Goal: Find specific page/section: Find specific page/section

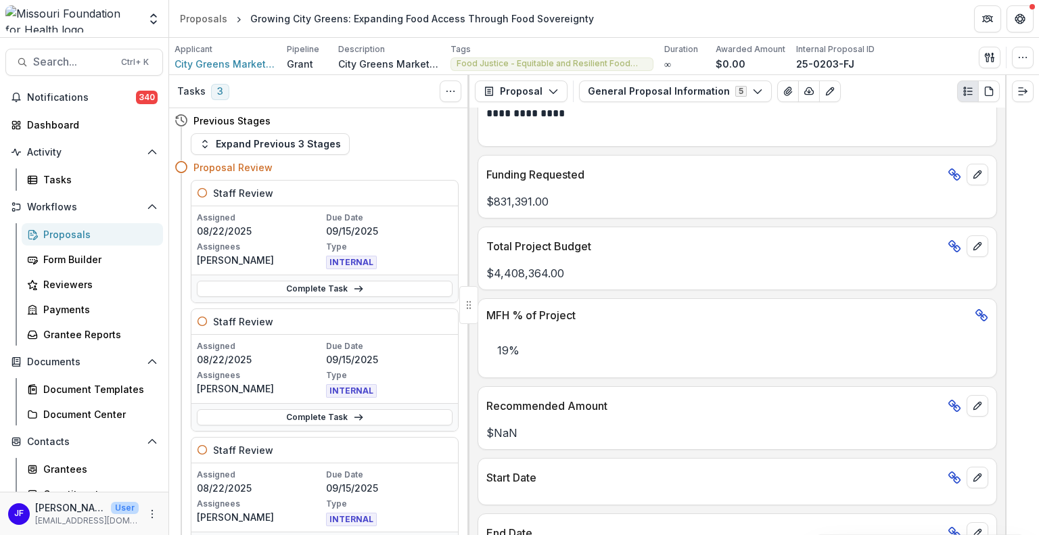
scroll to position [609, 0]
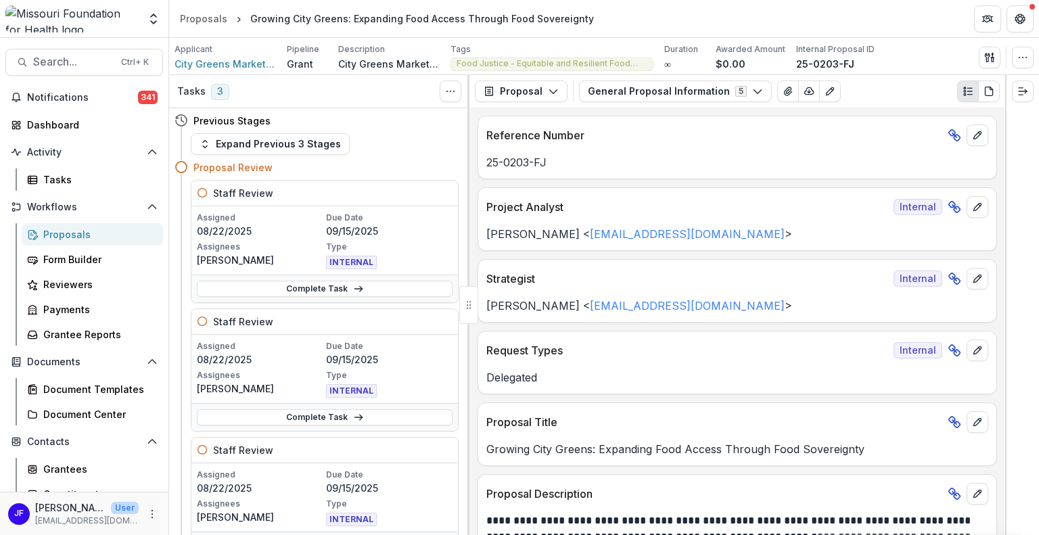
scroll to position [609, 0]
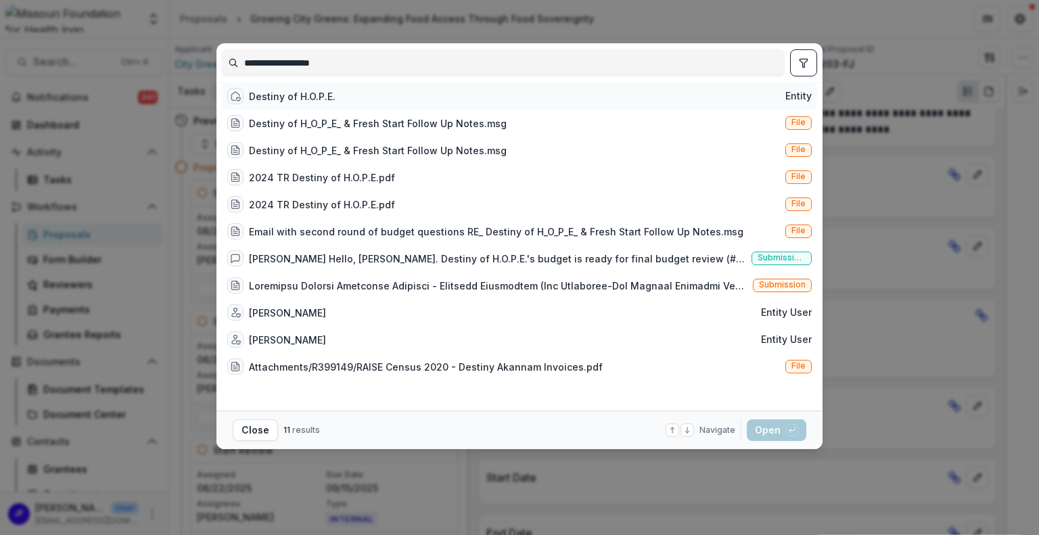
type input "**********"
click at [258, 100] on div "Destiny of H.O.P.E." at bounding box center [292, 96] width 87 height 14
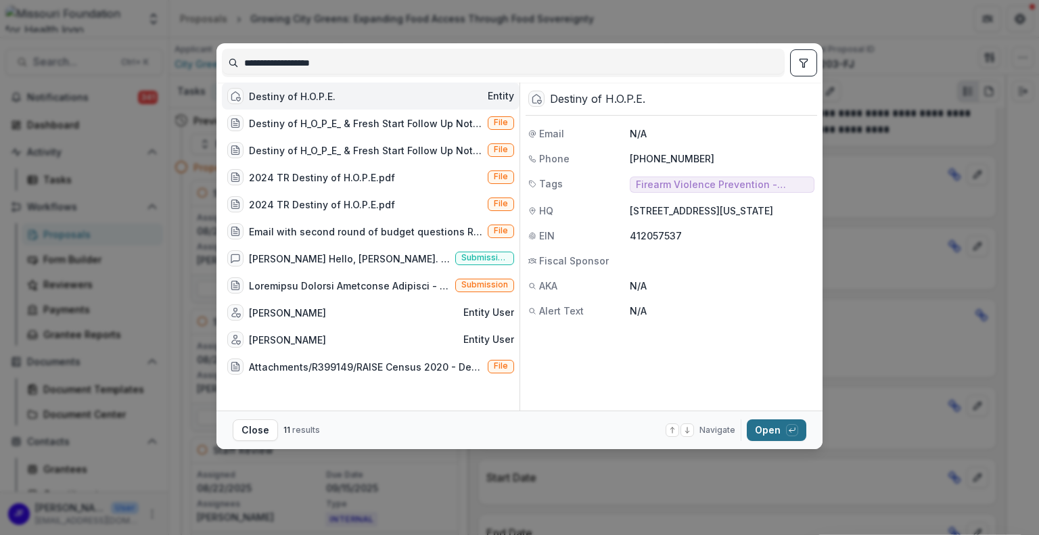
click at [765, 429] on button "Open with enter key" at bounding box center [777, 430] width 60 height 22
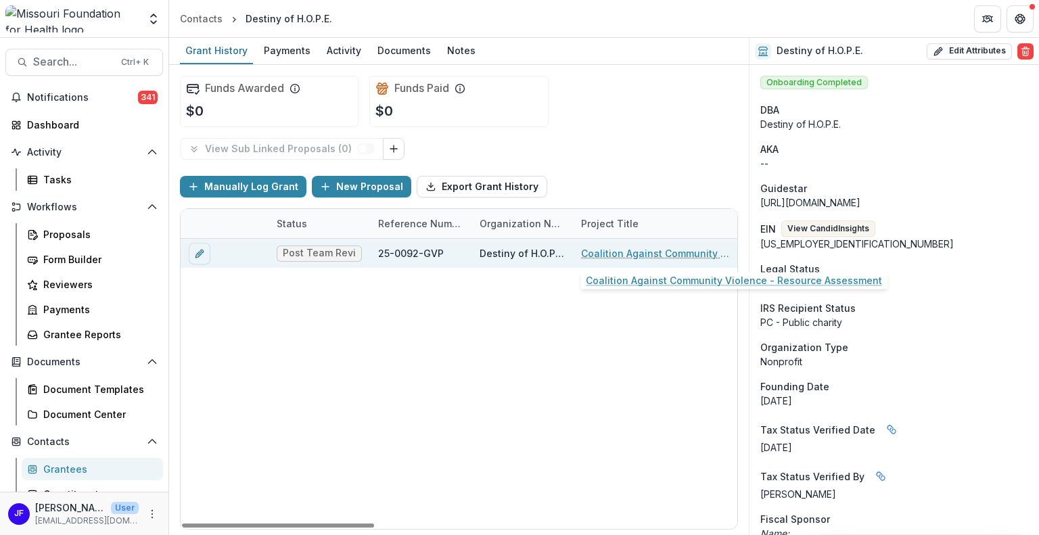
click at [612, 247] on link "Coalition Against Community Violence - Resource Assessment" at bounding box center [657, 253] width 153 height 14
